Goal: Task Accomplishment & Management: Complete application form

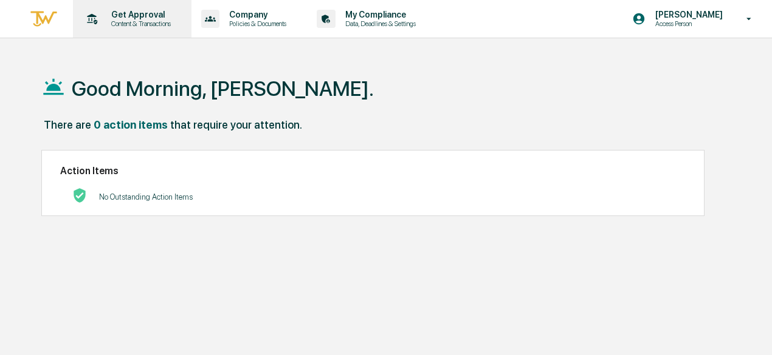
click at [157, 24] on p "Content & Transactions" at bounding box center [138, 23] width 75 height 9
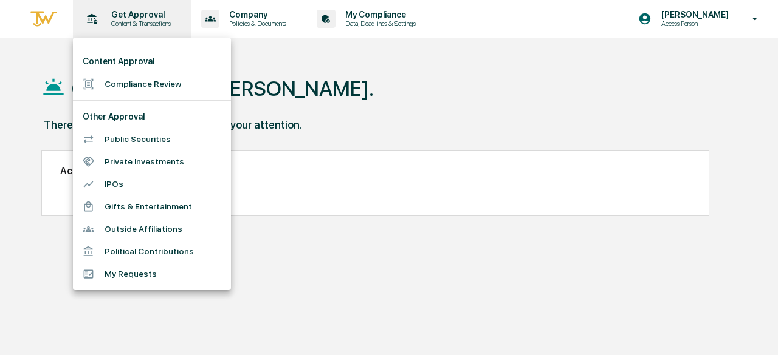
click at [157, 24] on div at bounding box center [389, 177] width 778 height 355
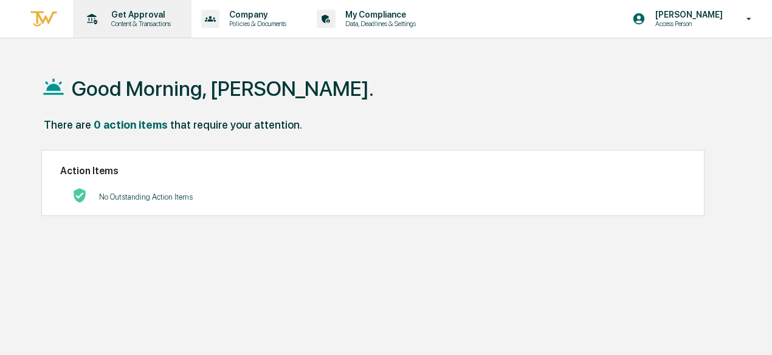
click at [157, 24] on p "Content & Transactions" at bounding box center [138, 23] width 75 height 9
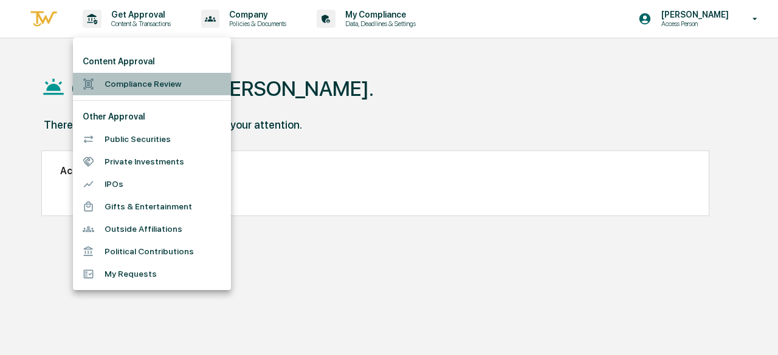
click at [153, 81] on li "Compliance Review" at bounding box center [152, 84] width 158 height 22
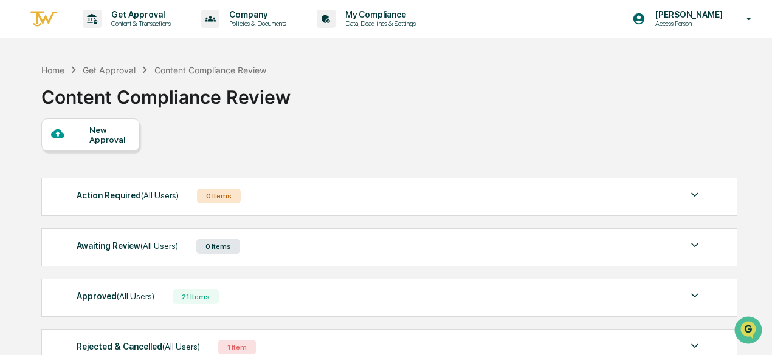
click at [113, 132] on div "New Approval" at bounding box center [109, 134] width 41 height 19
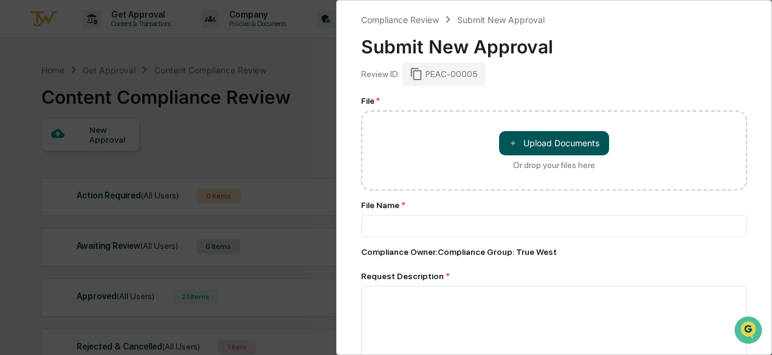
click at [518, 148] on button "＋ Upload Documents" at bounding box center [554, 143] width 110 height 24
type input "**********"
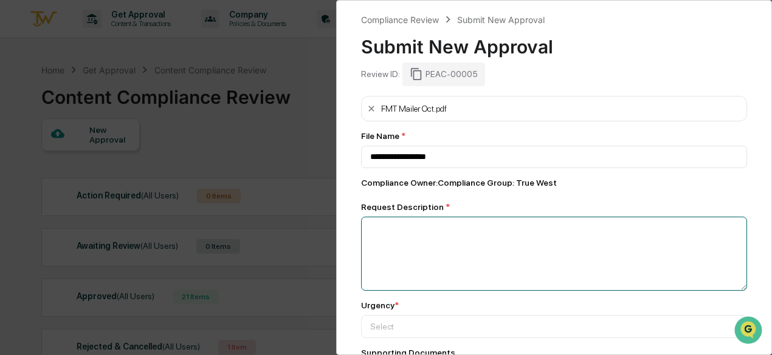
click at [399, 253] on textarea at bounding box center [554, 254] width 386 height 74
type textarea "**********"
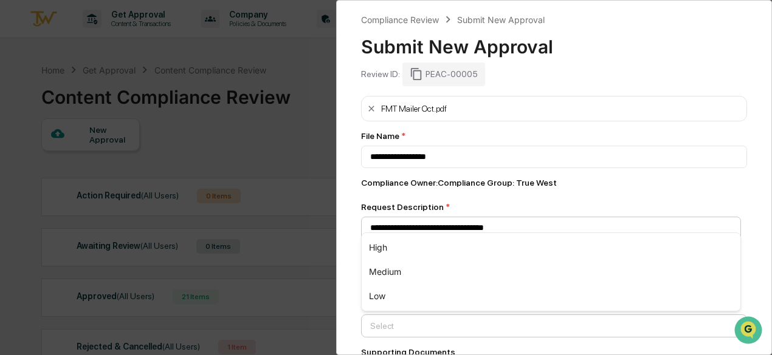
click at [519, 247] on div "High" at bounding box center [551, 248] width 379 height 24
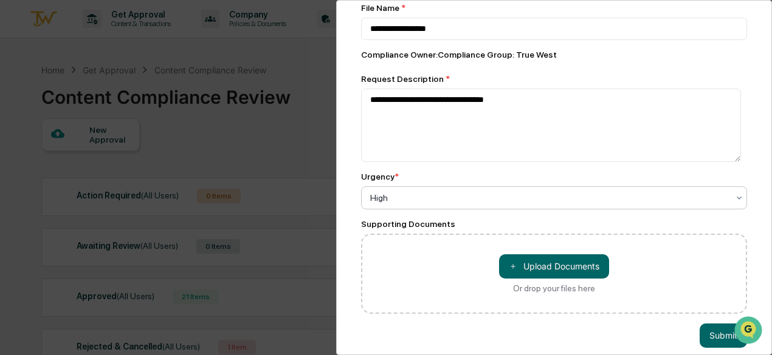
scroll to position [148, 0]
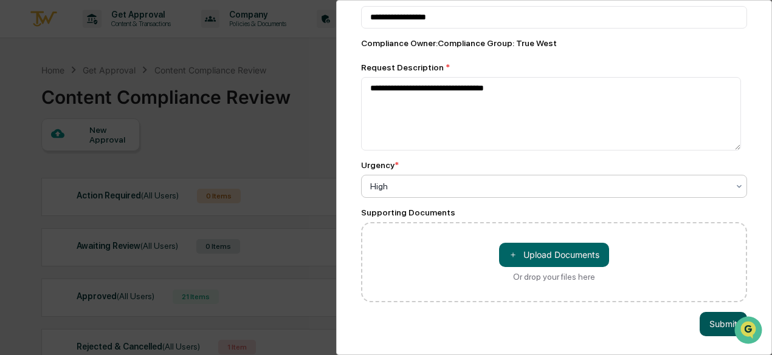
click at [710, 312] on button "Submit" at bounding box center [722, 324] width 47 height 24
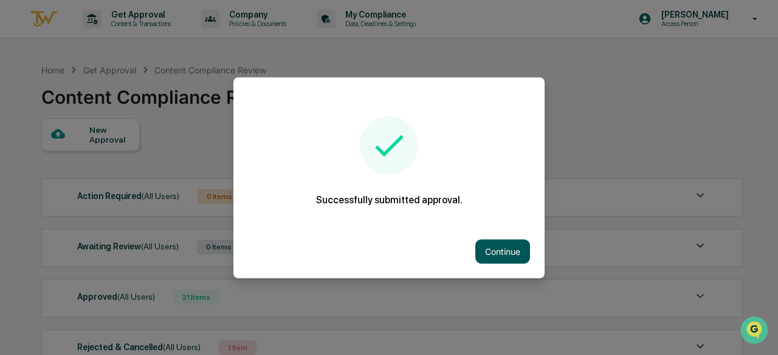
click at [506, 248] on button "Continue" at bounding box center [502, 251] width 55 height 24
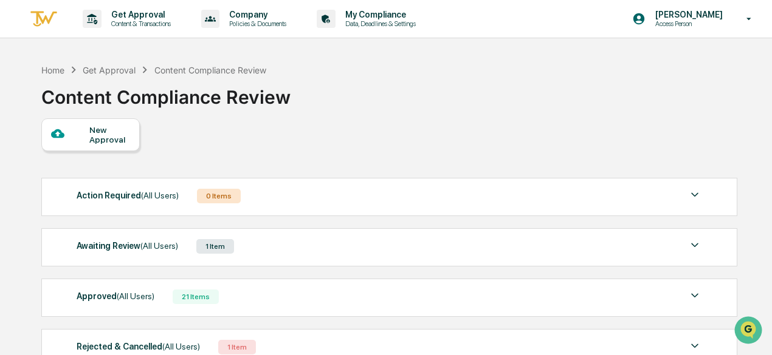
click at [125, 128] on div "New Approval" at bounding box center [109, 134] width 41 height 19
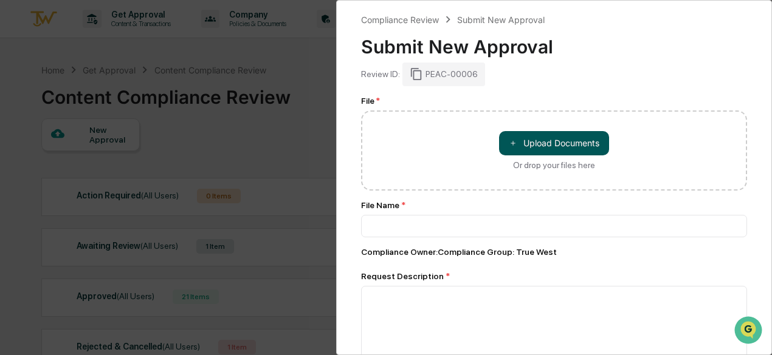
click at [532, 142] on button "＋ Upload Documents" at bounding box center [554, 143] width 110 height 24
type input "**********"
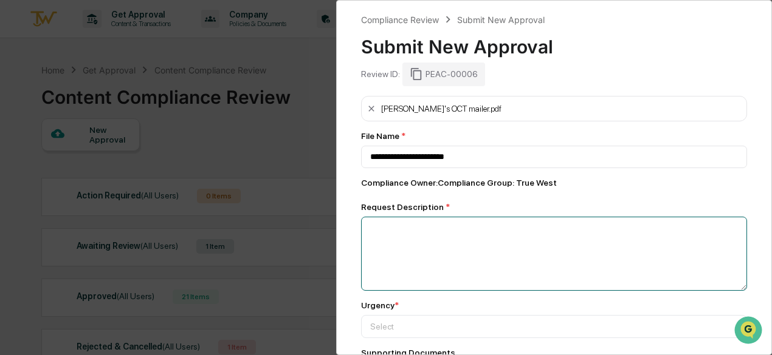
click at [479, 263] on textarea at bounding box center [554, 254] width 386 height 74
type textarea "*"
type textarea "**********"
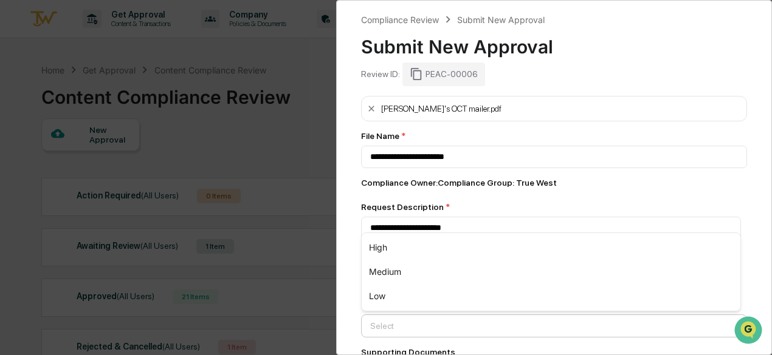
click at [446, 245] on div "High" at bounding box center [551, 248] width 379 height 24
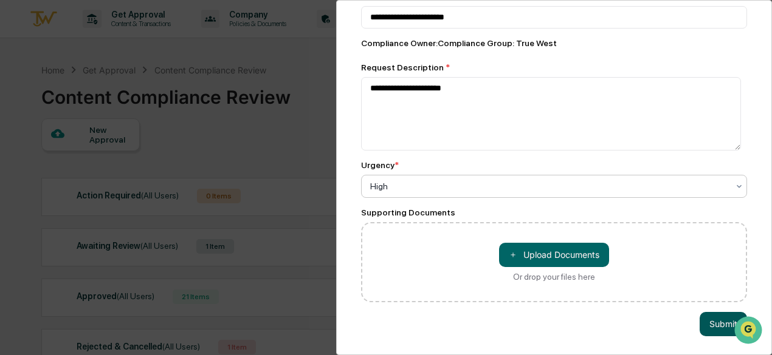
click at [707, 318] on button "Submit" at bounding box center [722, 324] width 47 height 24
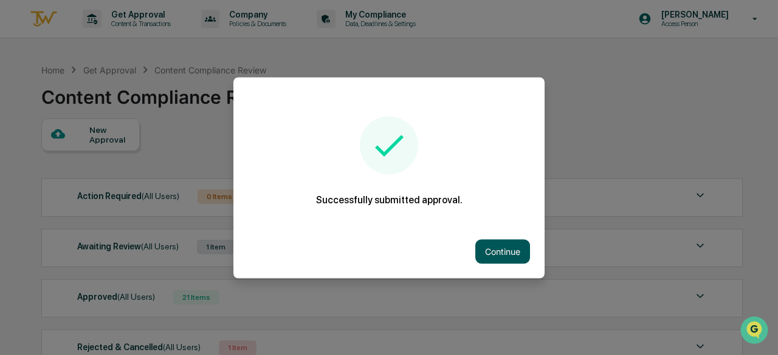
click at [491, 257] on button "Continue" at bounding box center [502, 251] width 55 height 24
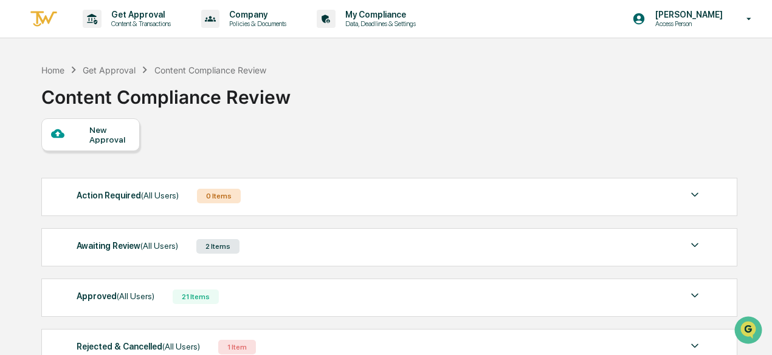
click at [107, 129] on div "New Approval" at bounding box center [109, 134] width 41 height 19
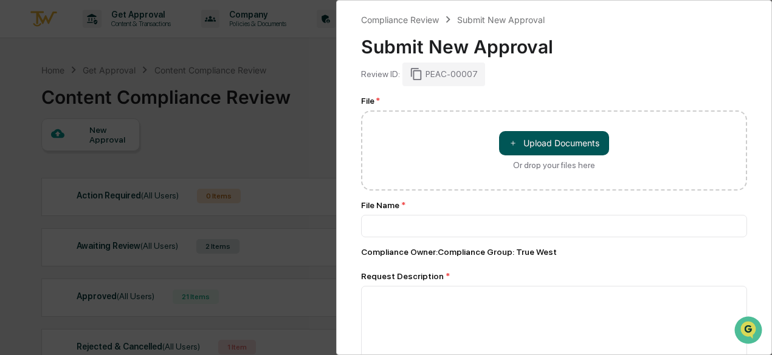
click at [551, 144] on button "＋ Upload Documents" at bounding box center [554, 143] width 110 height 24
type input "**********"
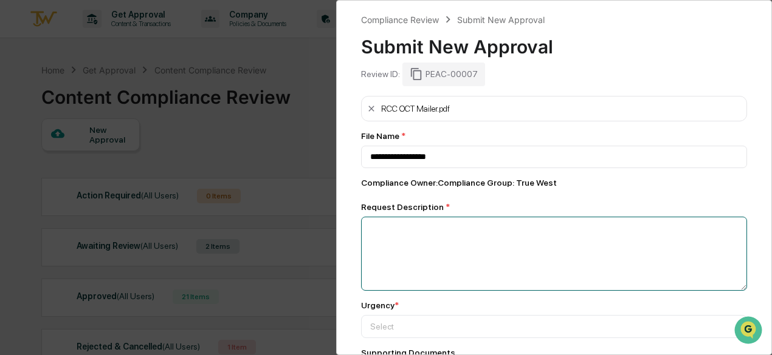
click at [408, 232] on textarea at bounding box center [554, 254] width 386 height 74
type textarea "*"
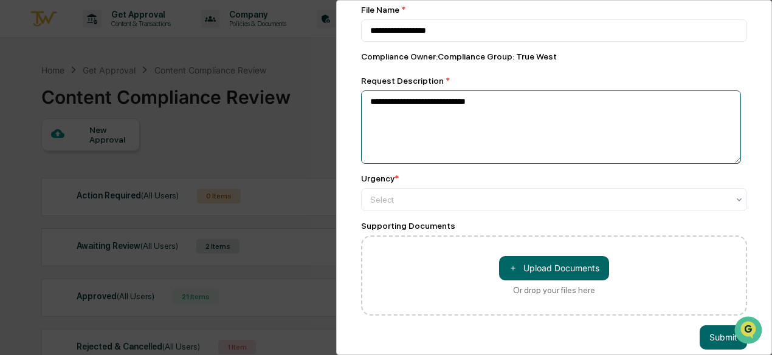
scroll to position [128, 0]
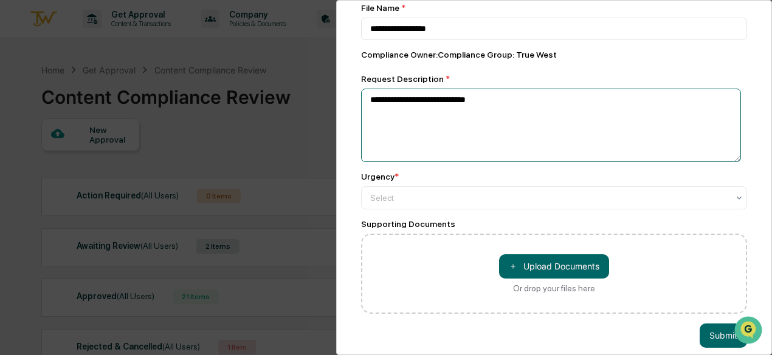
type textarea "**********"
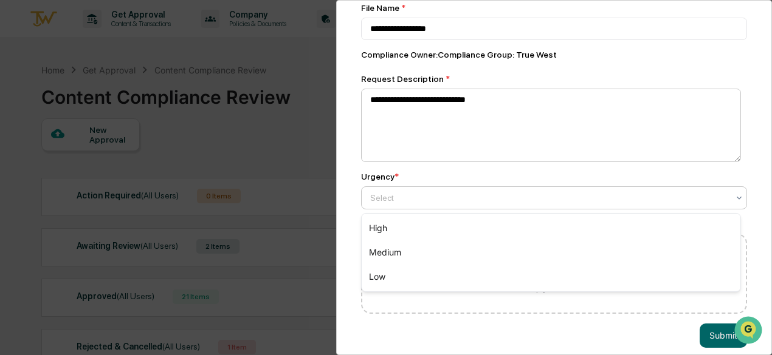
click at [444, 233] on div "High" at bounding box center [551, 228] width 379 height 24
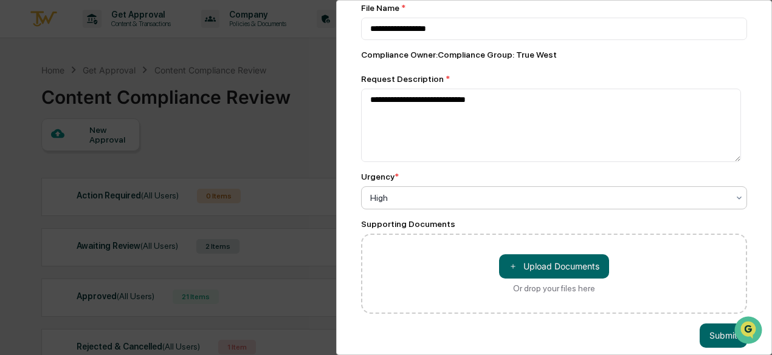
scroll to position [148, 0]
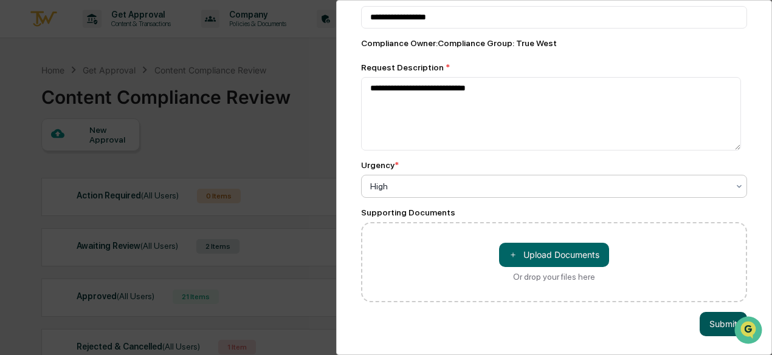
click at [715, 318] on button "Submit" at bounding box center [722, 324] width 47 height 24
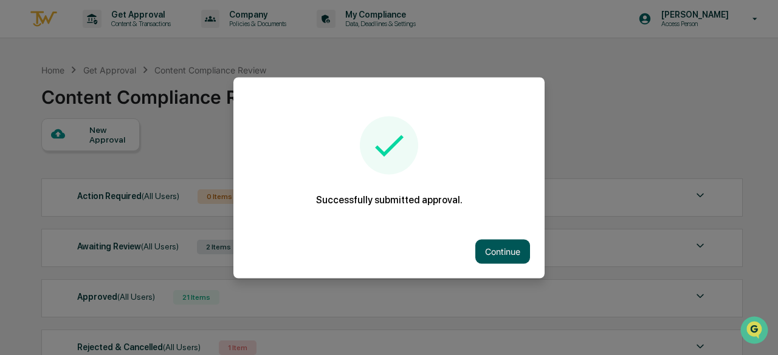
click at [493, 258] on button "Continue" at bounding box center [502, 251] width 55 height 24
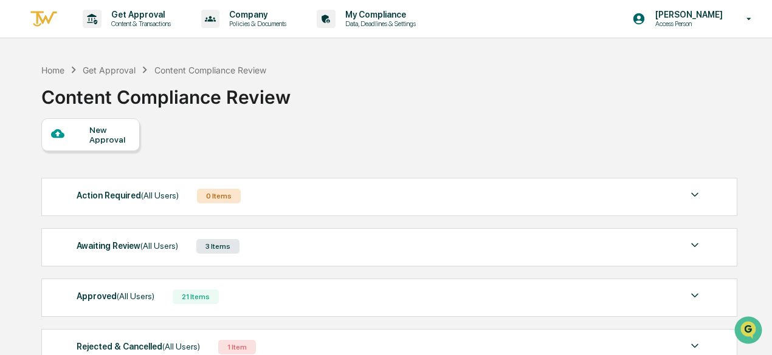
click at [553, 155] on div "New Approval Action Required (All Users) 0 Items No data to display Show 5 Page…" at bounding box center [388, 245] width 695 height 255
